Goal: Task Accomplishment & Management: Complete application form

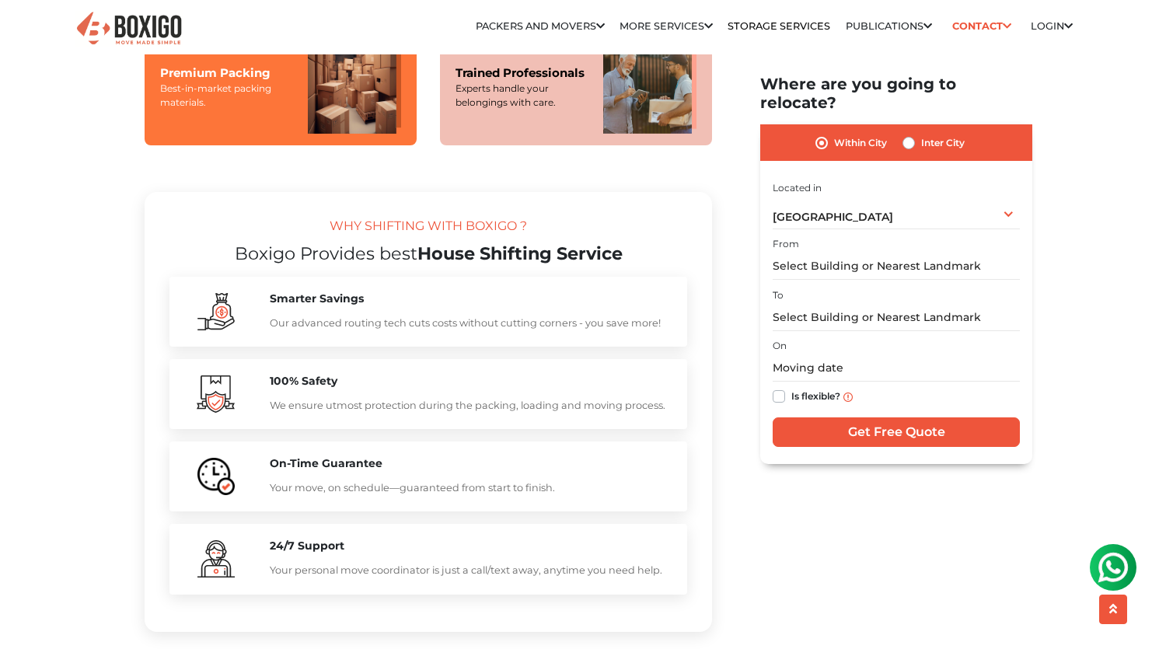
scroll to position [1313, 0]
click at [796, 253] on input "text" at bounding box center [896, 266] width 247 height 27
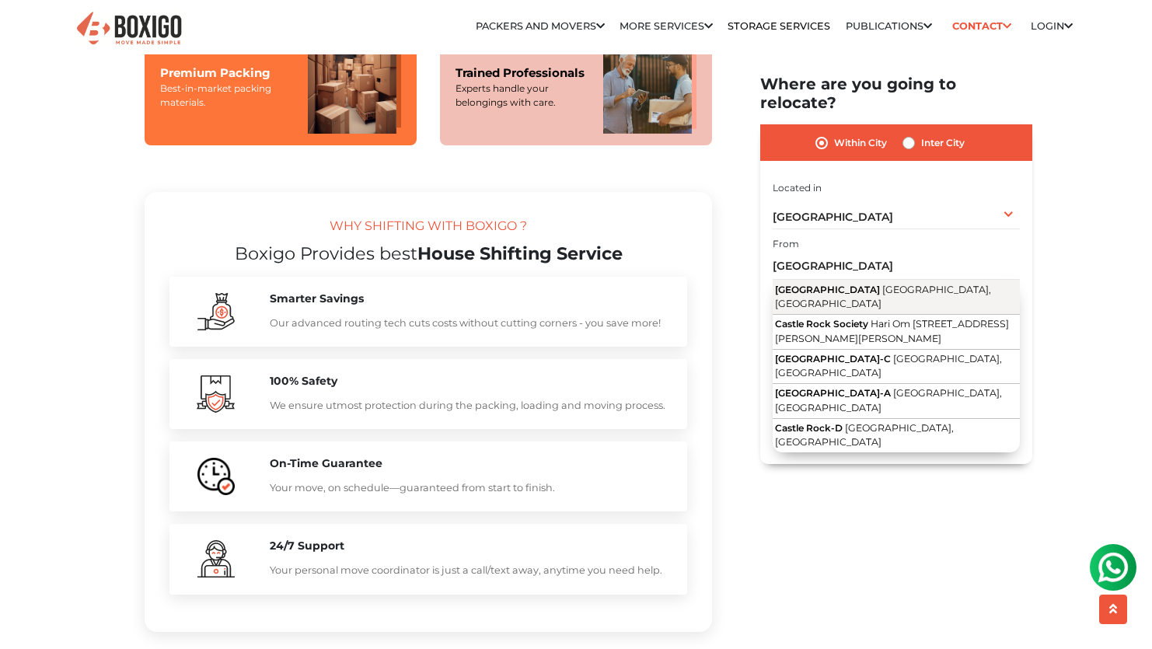
click at [802, 284] on span "[GEOGRAPHIC_DATA], [GEOGRAPHIC_DATA]" at bounding box center [883, 297] width 216 height 26
type input "[GEOGRAPHIC_DATA], [GEOGRAPHIC_DATA], [GEOGRAPHIC_DATA], [GEOGRAPHIC_DATA], [GE…"
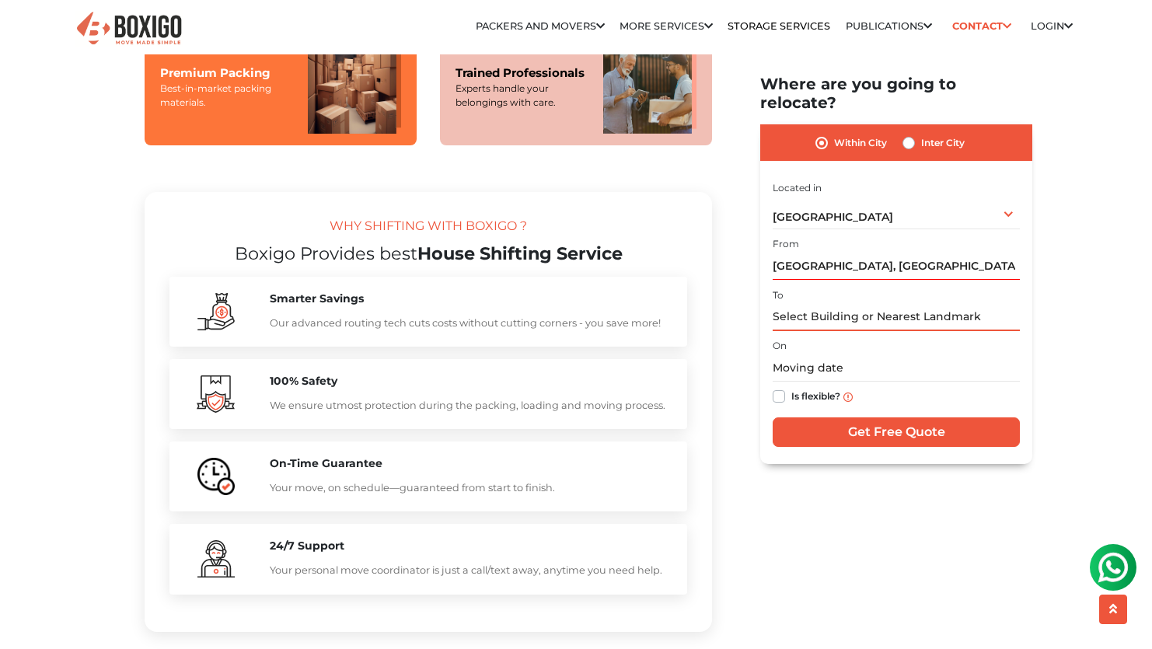
click at [801, 304] on input "text" at bounding box center [896, 317] width 247 height 27
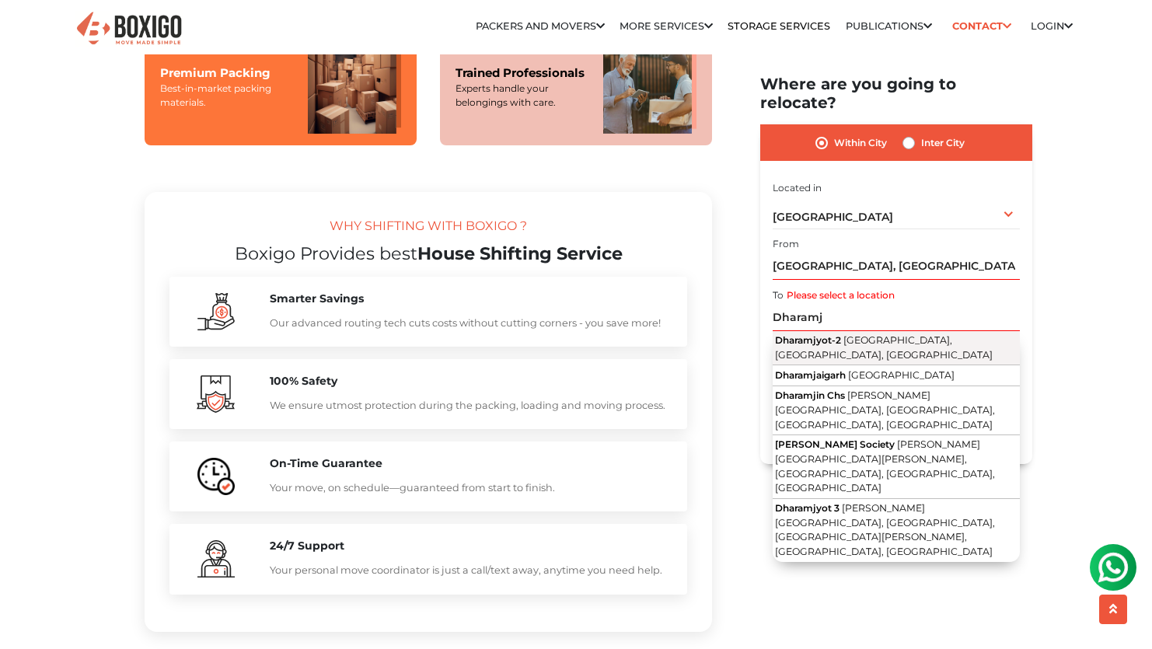
click at [794, 334] on span "Dharamjyot-2" at bounding box center [808, 340] width 66 height 12
type input "[STREET_ADDRESS]"
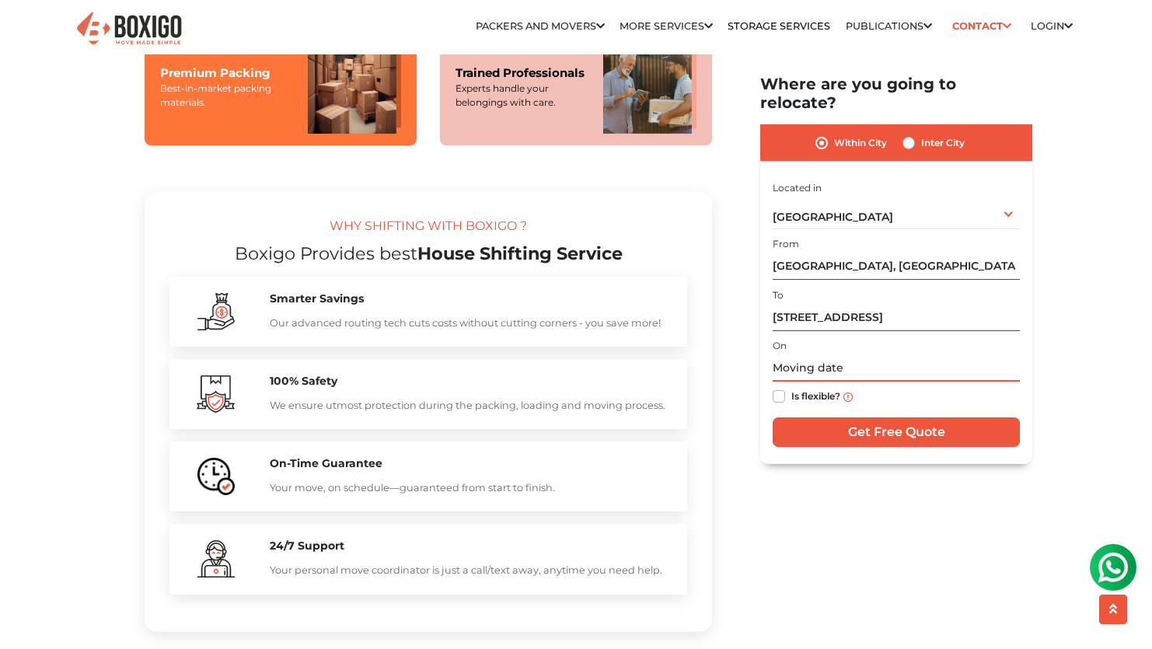
click at [791, 355] on input "text" at bounding box center [896, 368] width 247 height 27
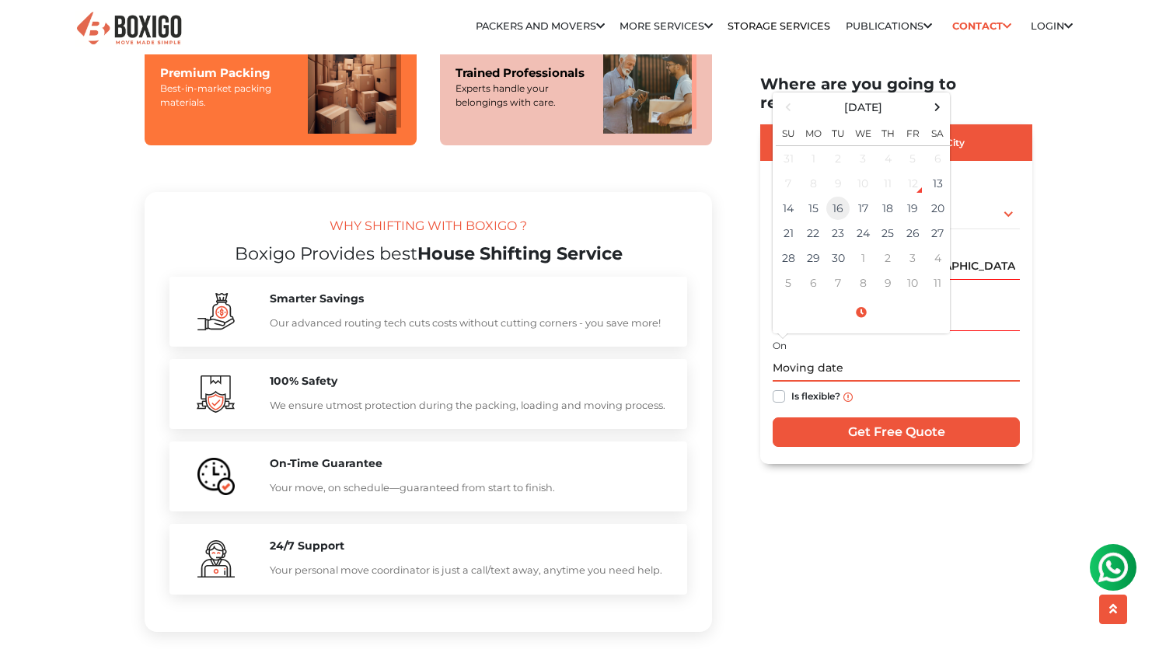
click at [835, 197] on td "16" at bounding box center [837, 209] width 25 height 25
type input "[DATE] 12:00 AM"
click at [791, 388] on label "Is flexible?" at bounding box center [815, 396] width 49 height 16
click at [784, 388] on input "Is flexible?" at bounding box center [779, 396] width 12 height 16
checkbox input "true"
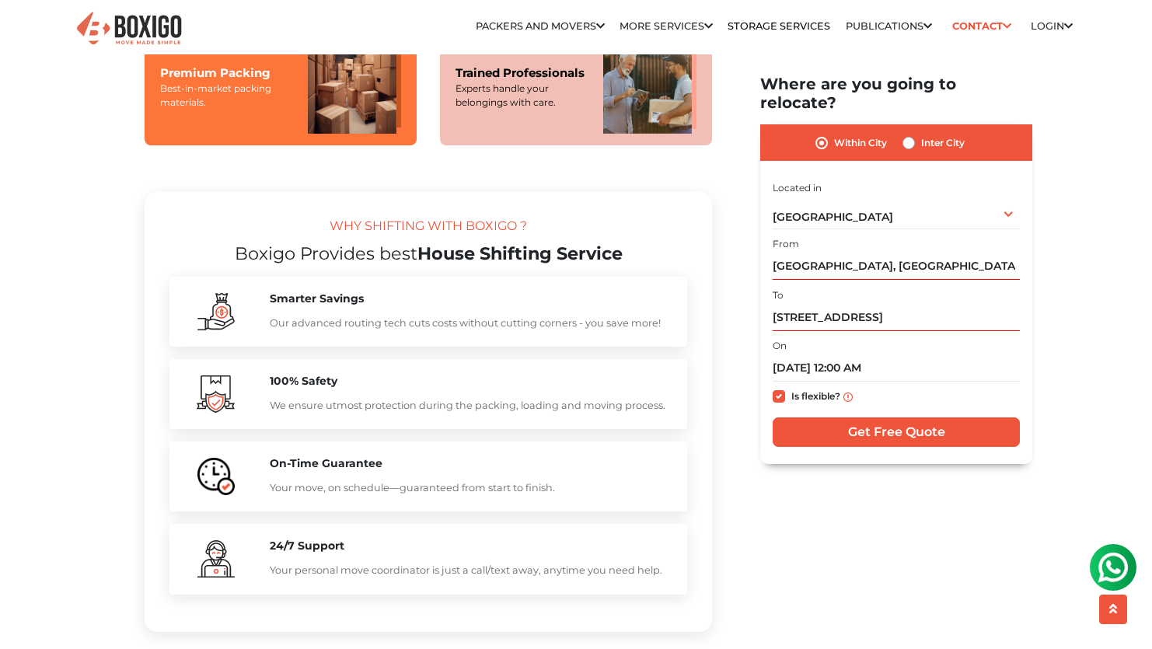
click at [872, 418] on input "Get Free Quote" at bounding box center [896, 432] width 247 height 30
